Goal: Complete application form

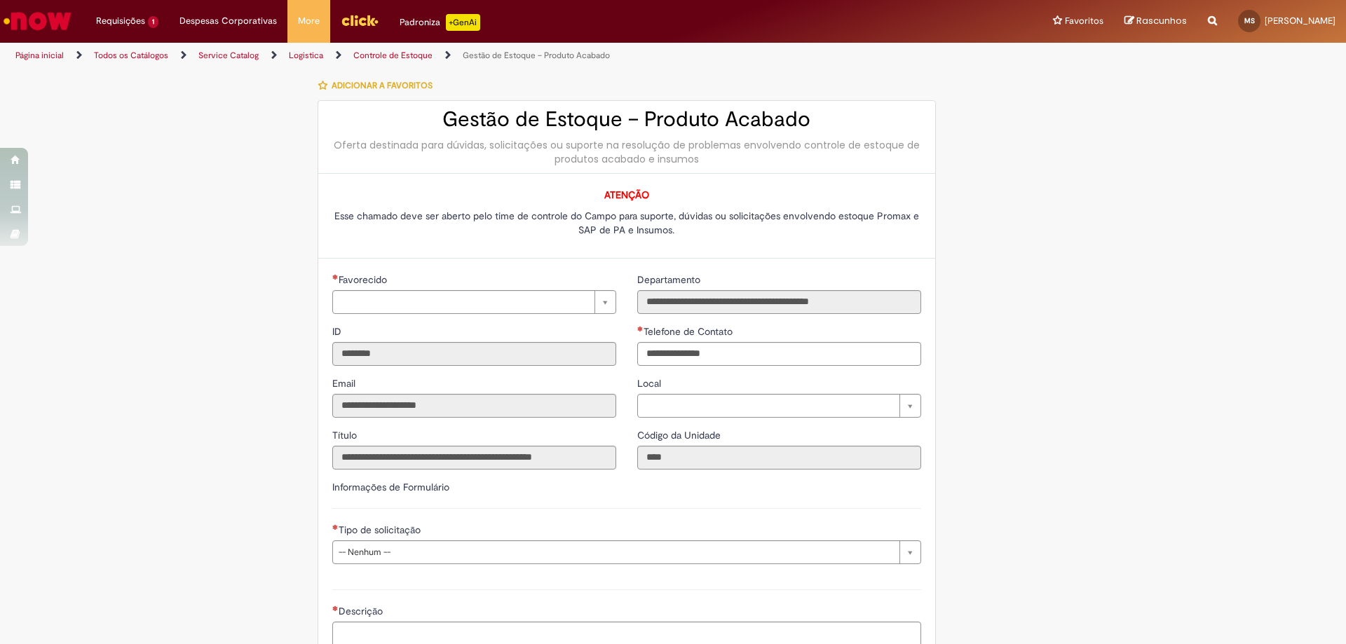
type input "**********"
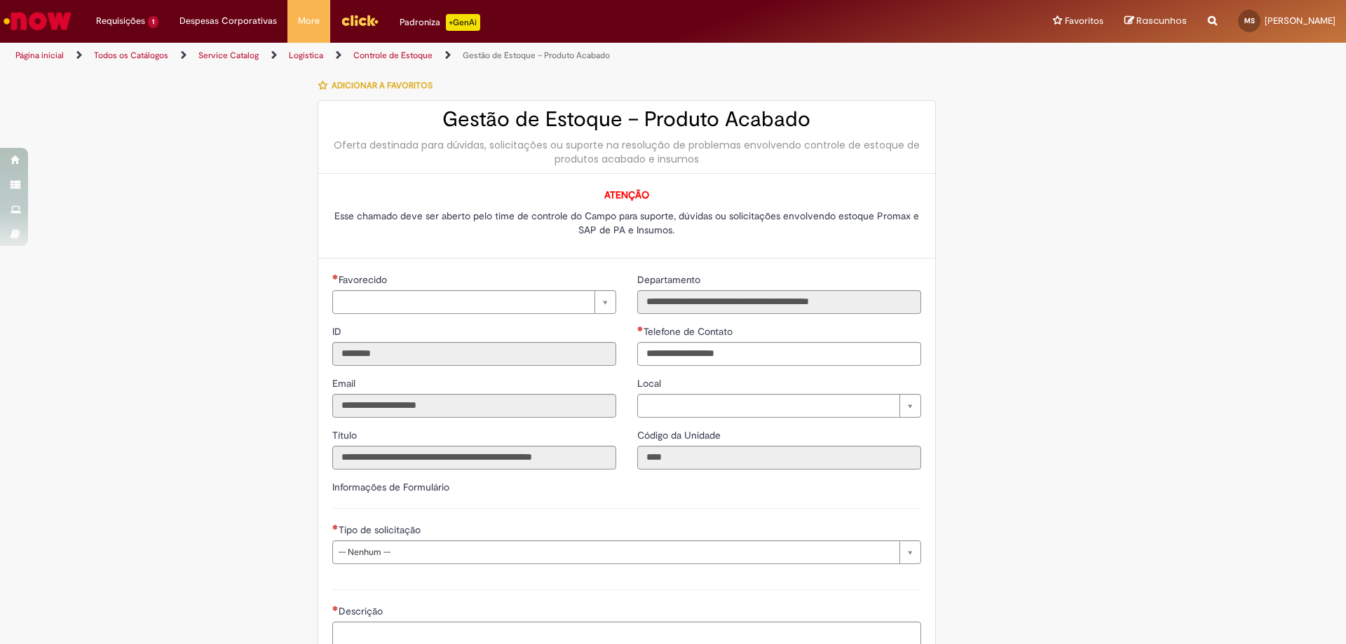
type input "**********"
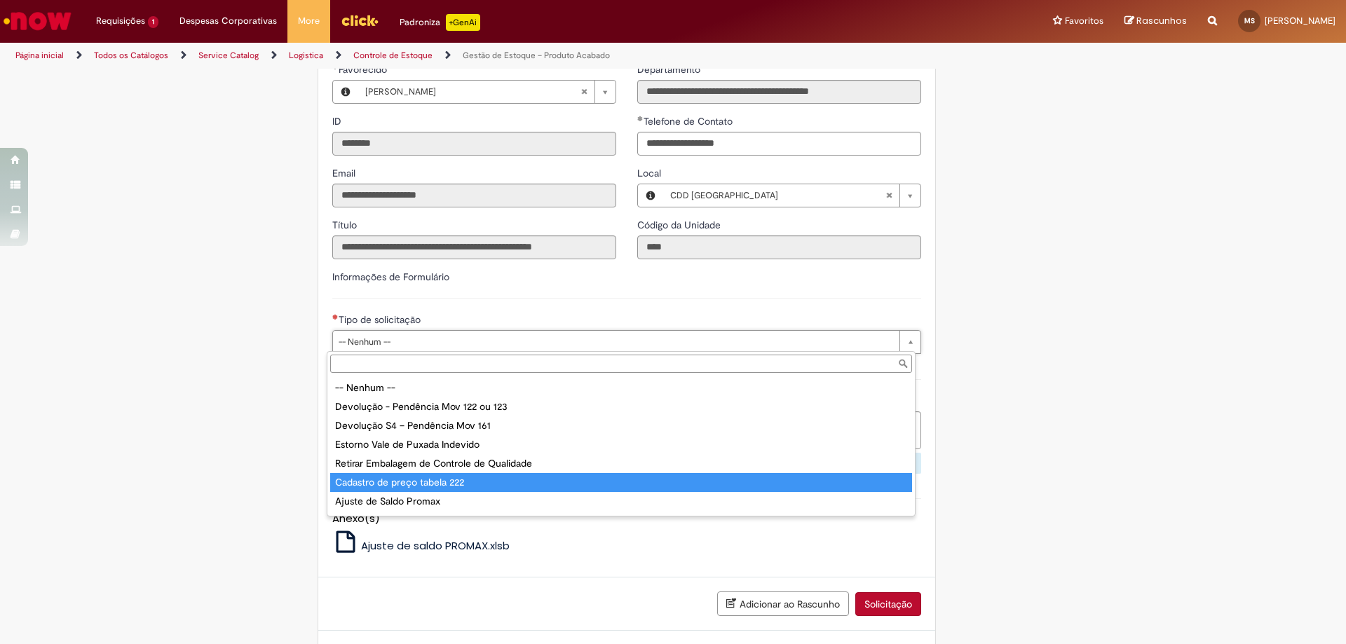
scroll to position [36, 0]
